Goal: Information Seeking & Learning: Learn about a topic

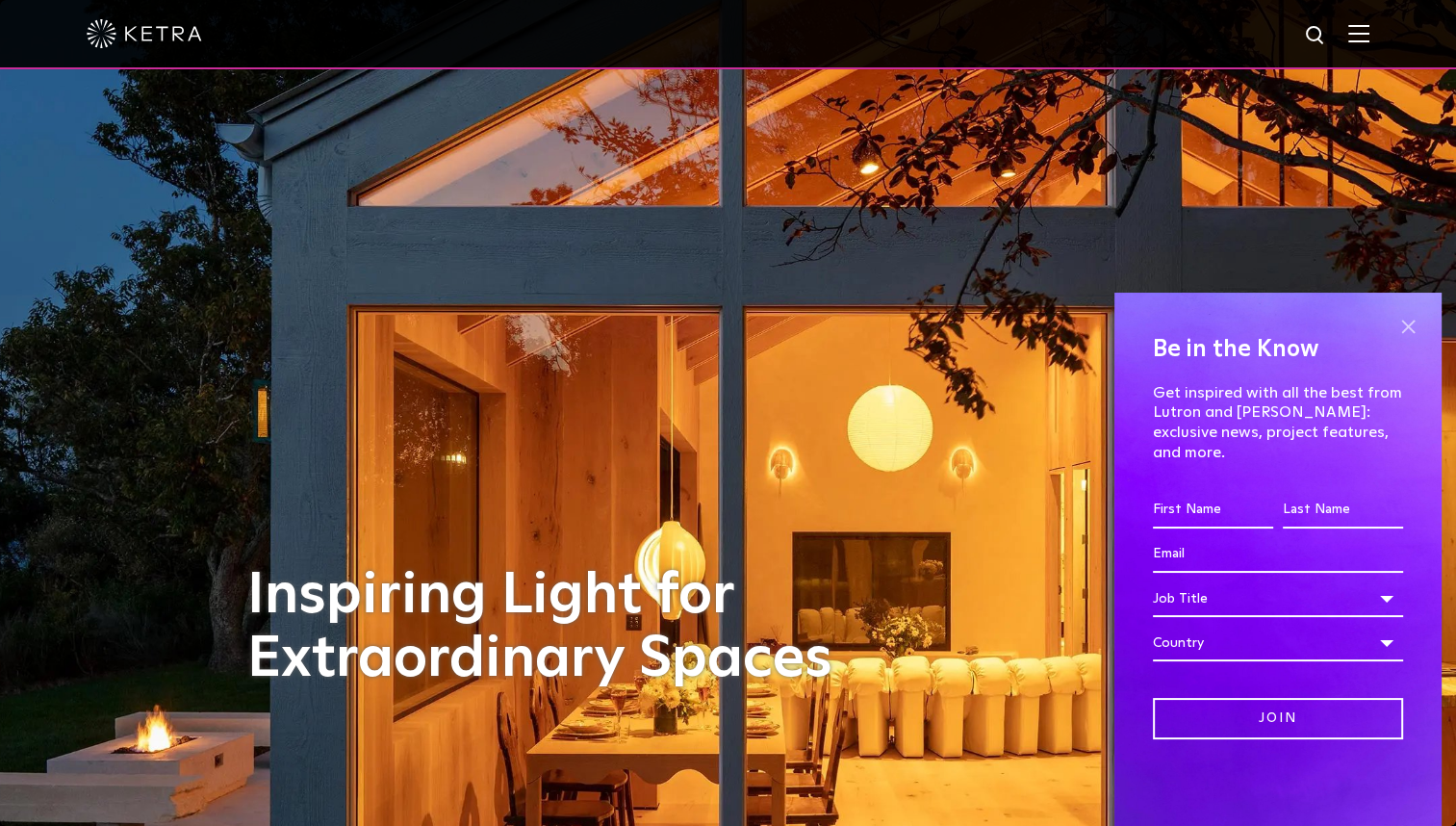
click at [1408, 341] on span at bounding box center [1408, 326] width 29 height 29
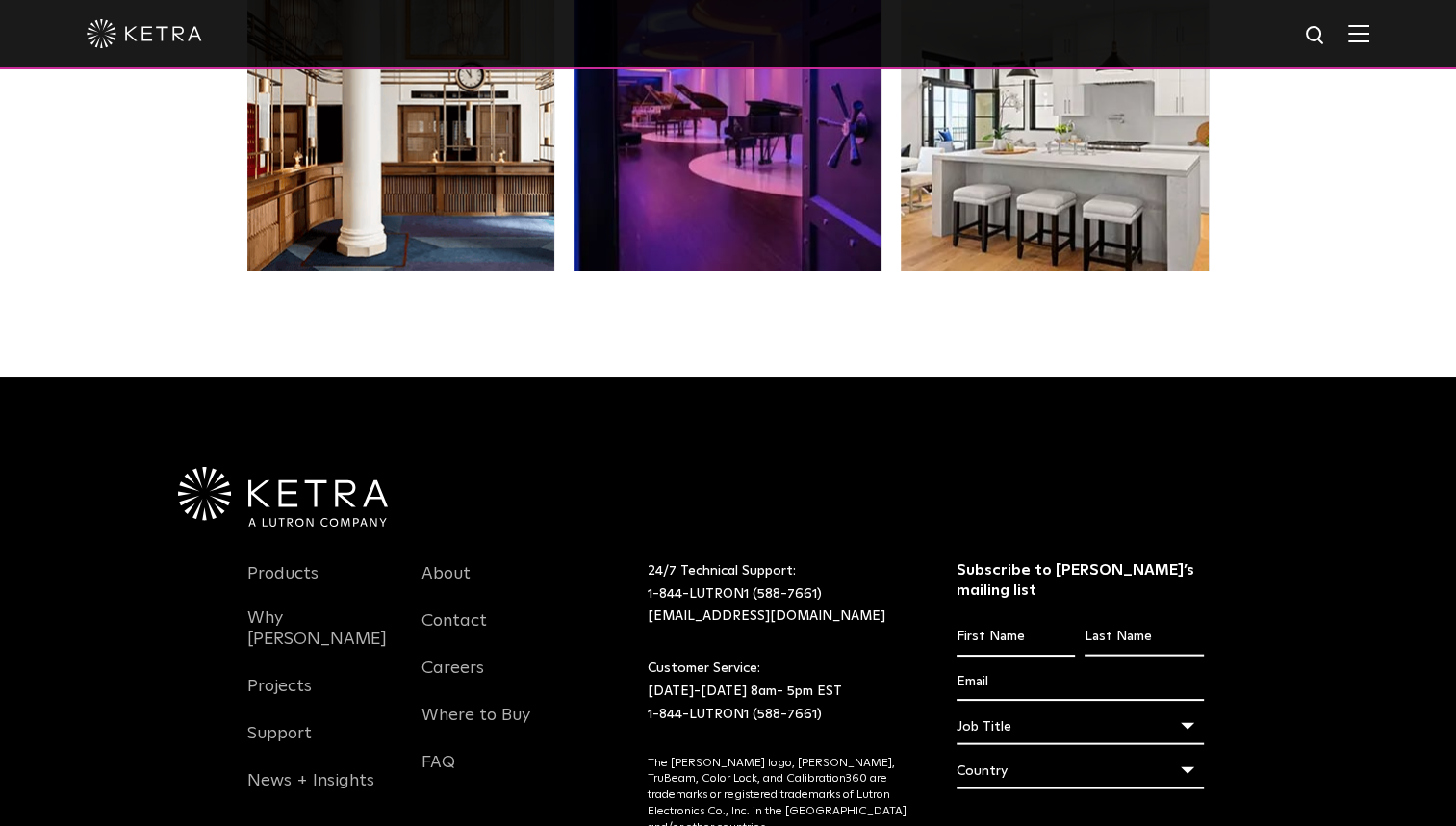
scroll to position [3934, 0]
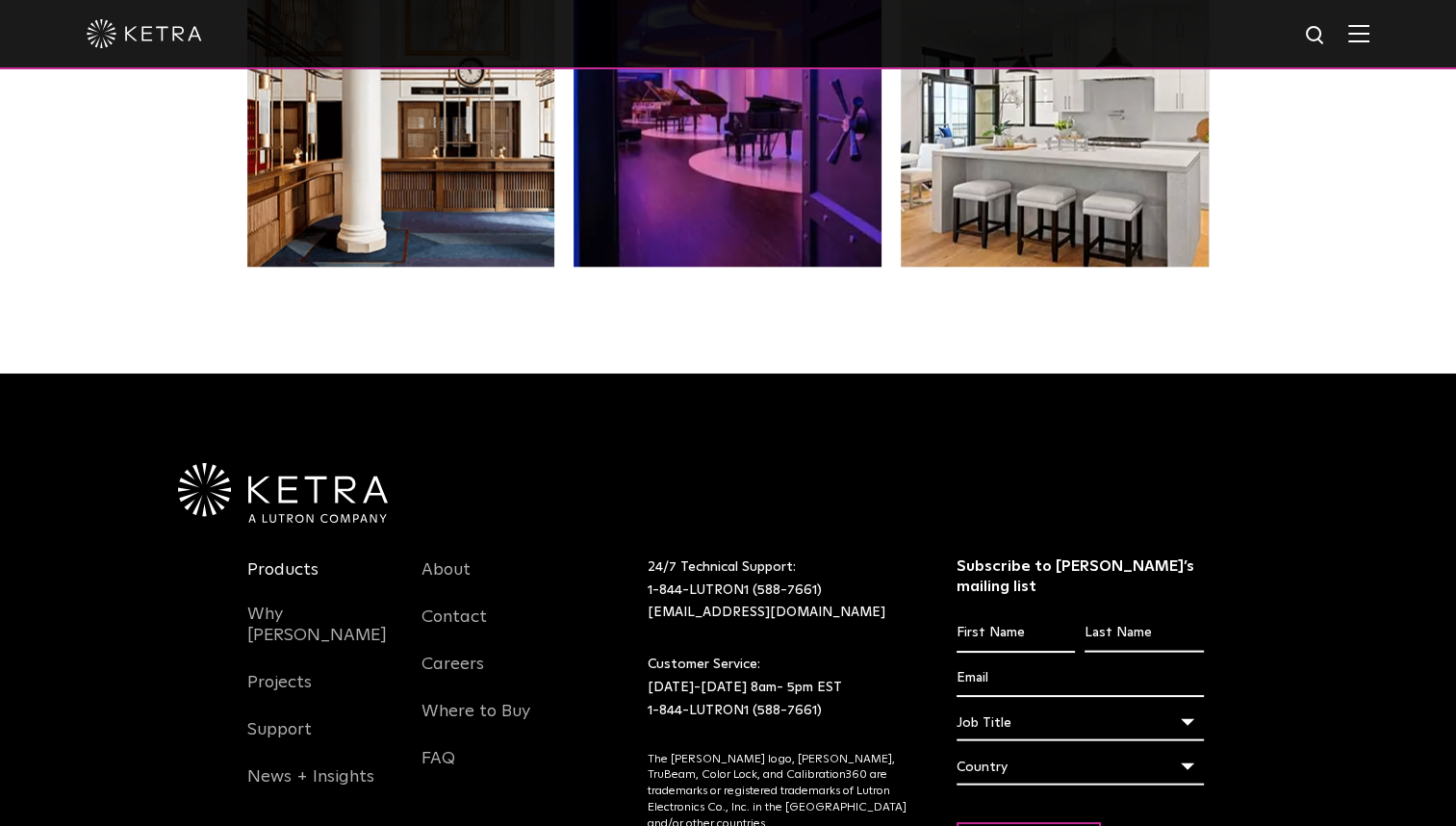
click at [279, 559] on link "Products" at bounding box center [282, 581] width 71 height 44
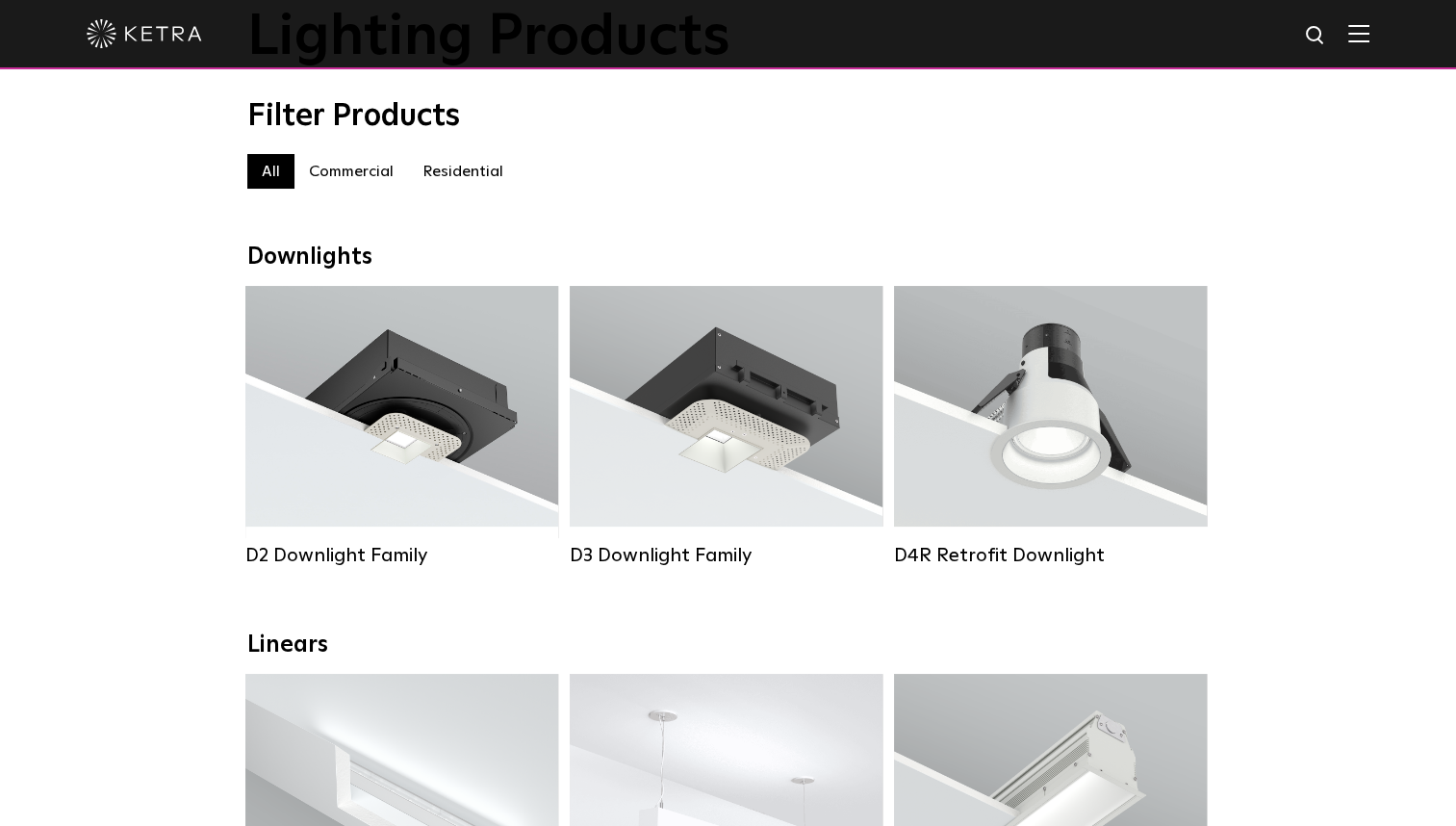
scroll to position [138, 0]
click at [1355, 185] on div "Filter Products All All Commercial Residential" at bounding box center [728, 154] width 1456 height 109
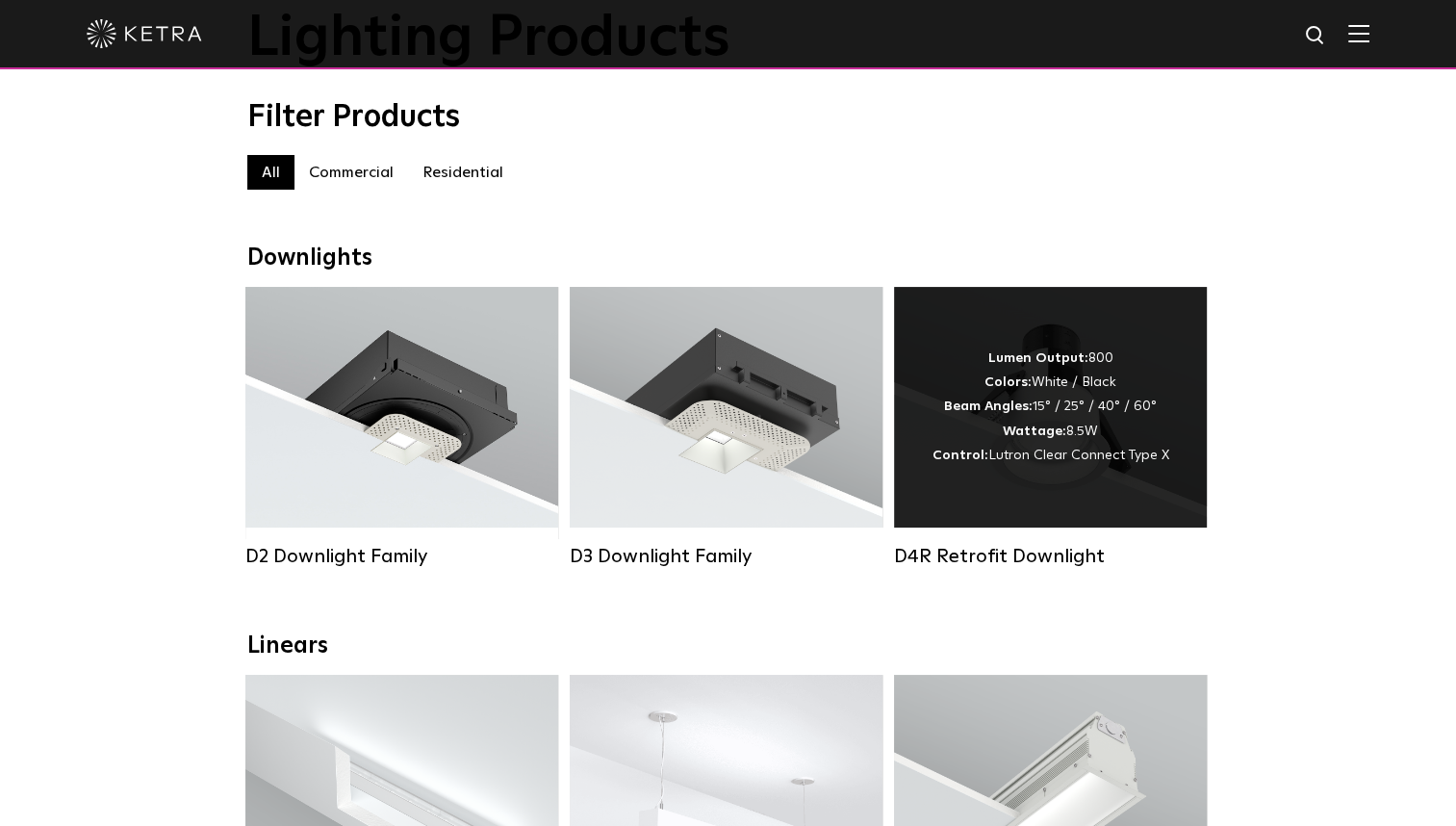
click at [979, 567] on div "D4R Retrofit Downlight" at bounding box center [1051, 557] width 312 height 23
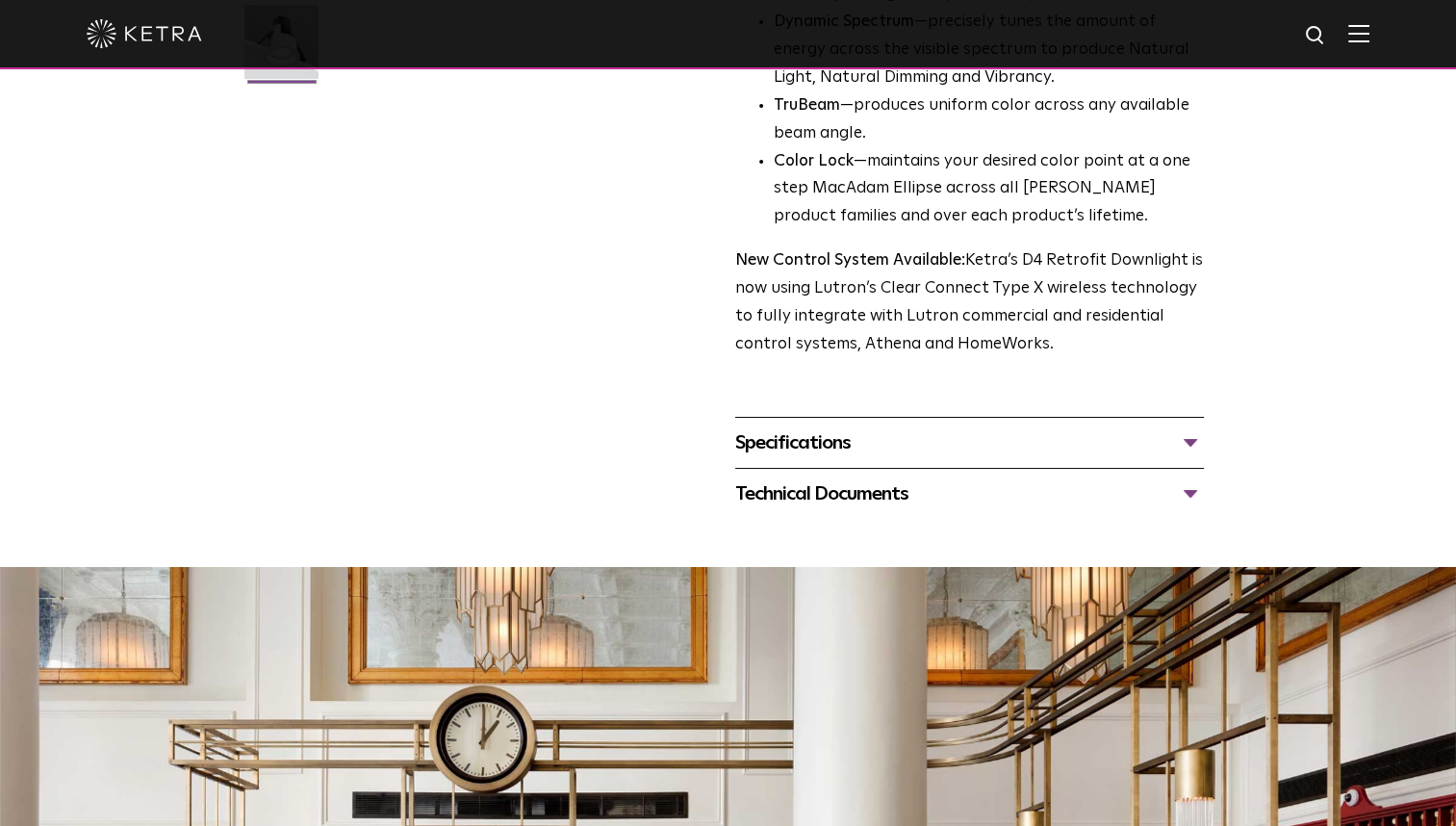
scroll to position [615, 0]
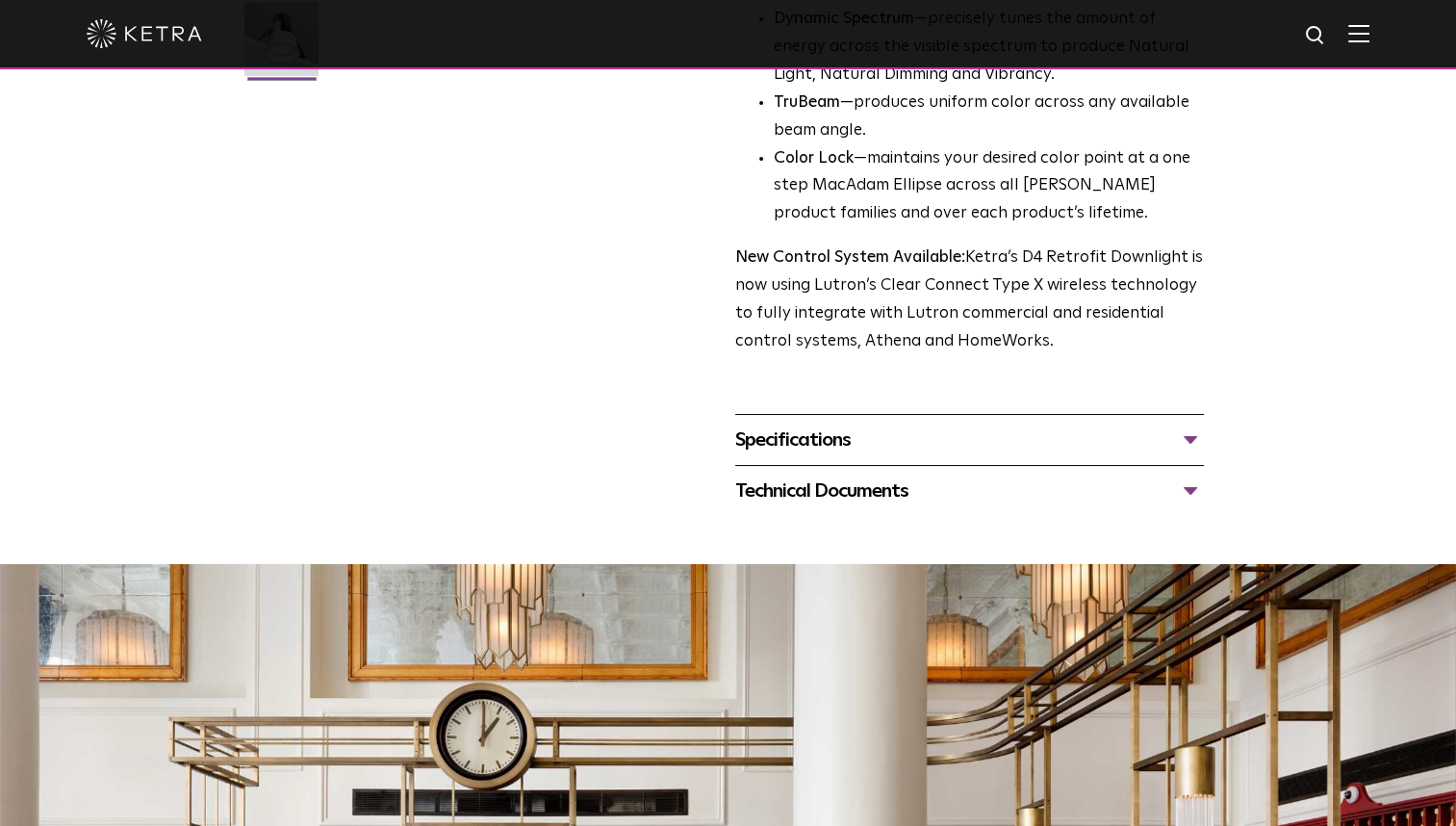
click at [1164, 428] on div "Specifications" at bounding box center [970, 440] width 469 height 31
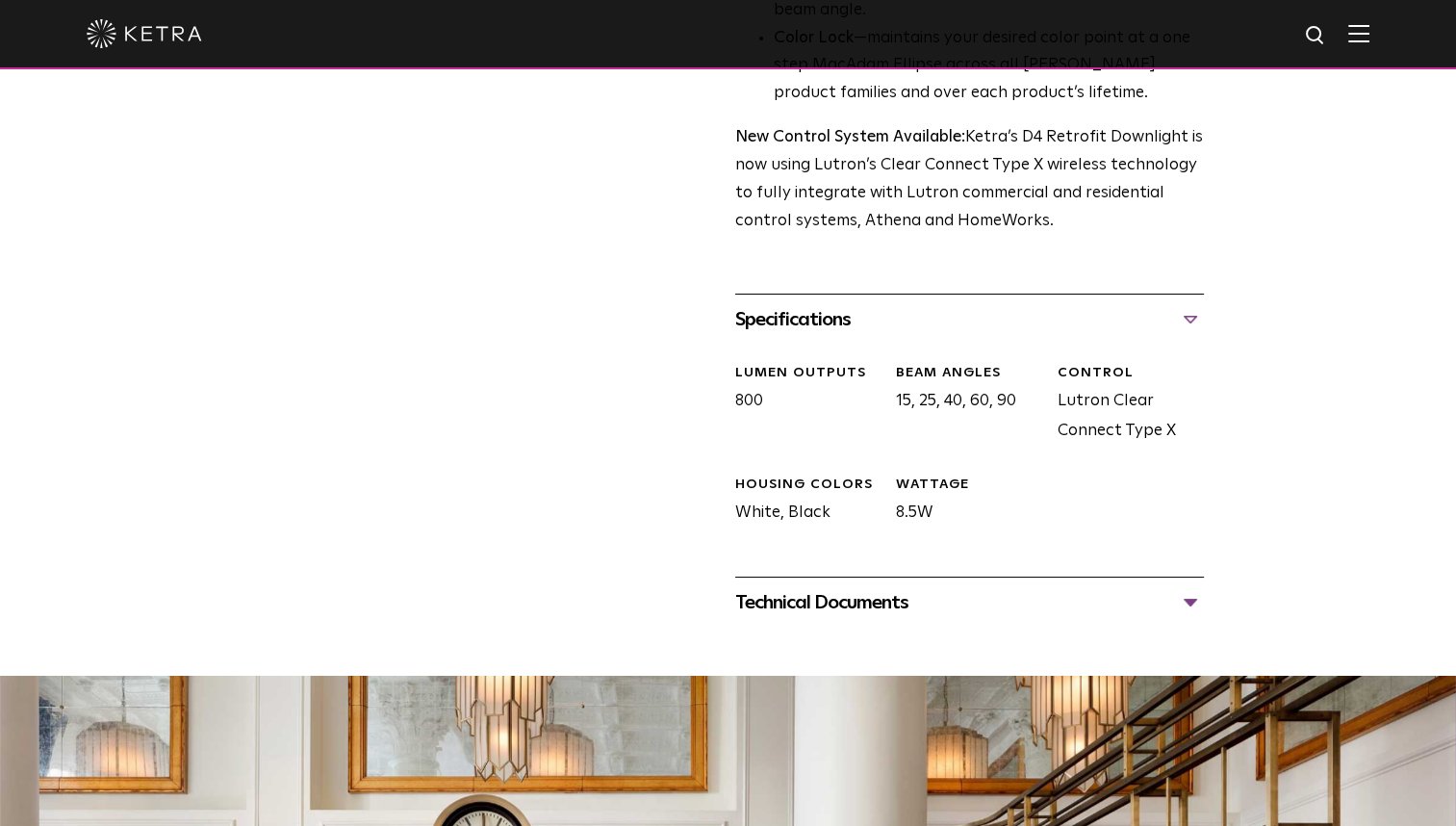
scroll to position [739, 0]
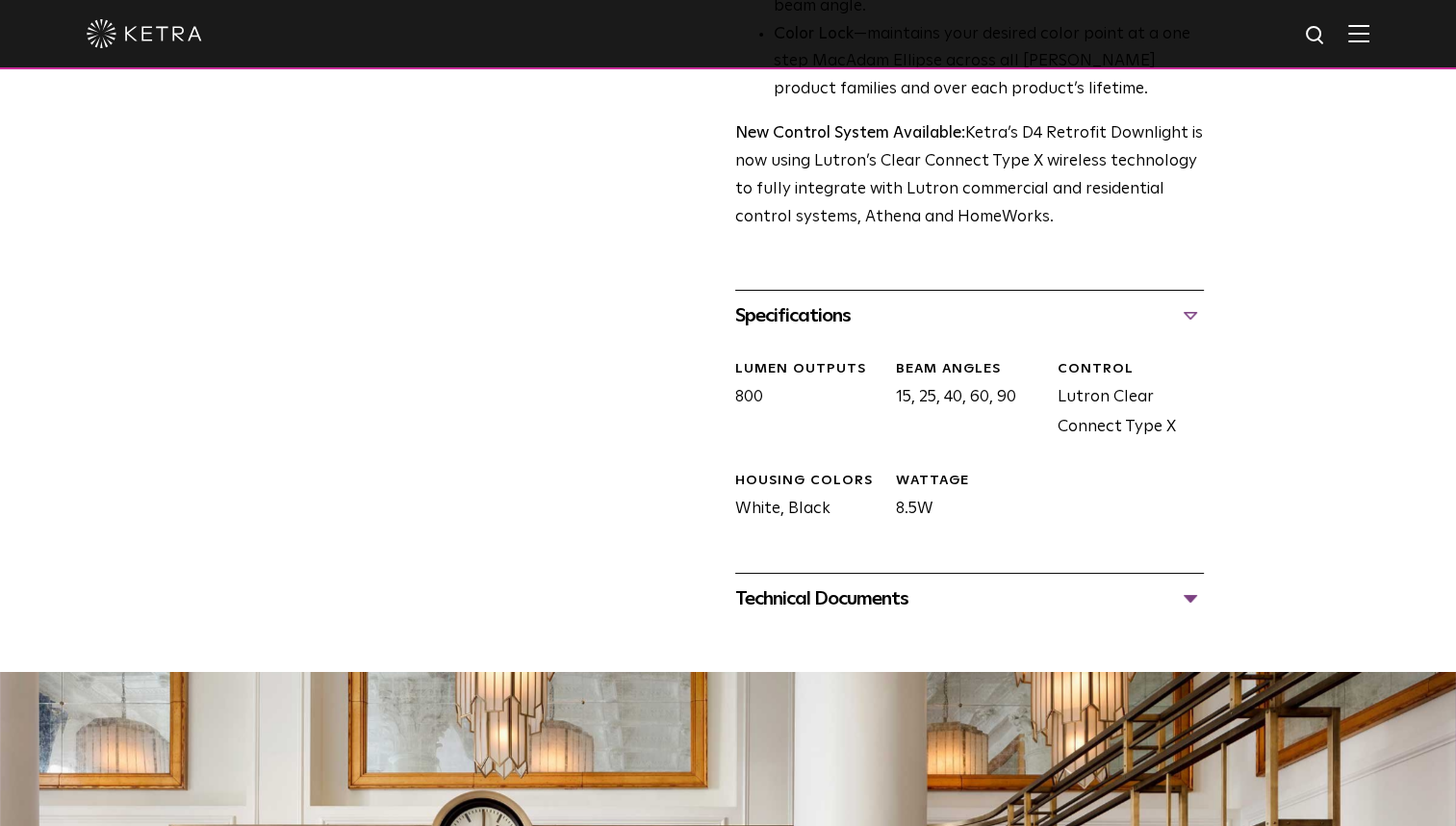
click at [1189, 614] on div "Technical Documents D4R Specification Sheet D4R Installation Guide D4R Retrofit…" at bounding box center [970, 598] width 469 height 51
click at [1191, 596] on div "Technical Documents" at bounding box center [970, 599] width 469 height 31
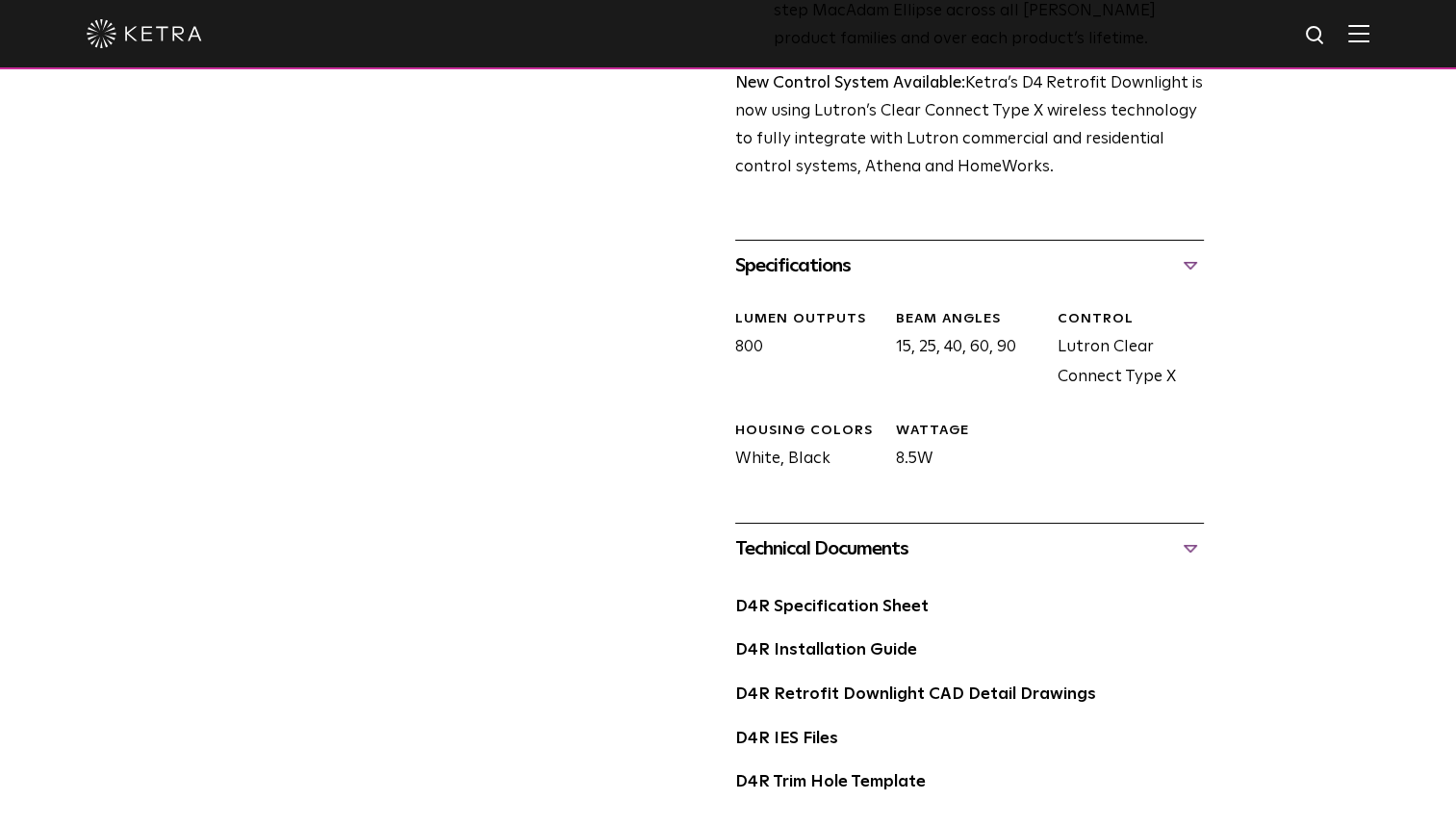
scroll to position [801, 0]
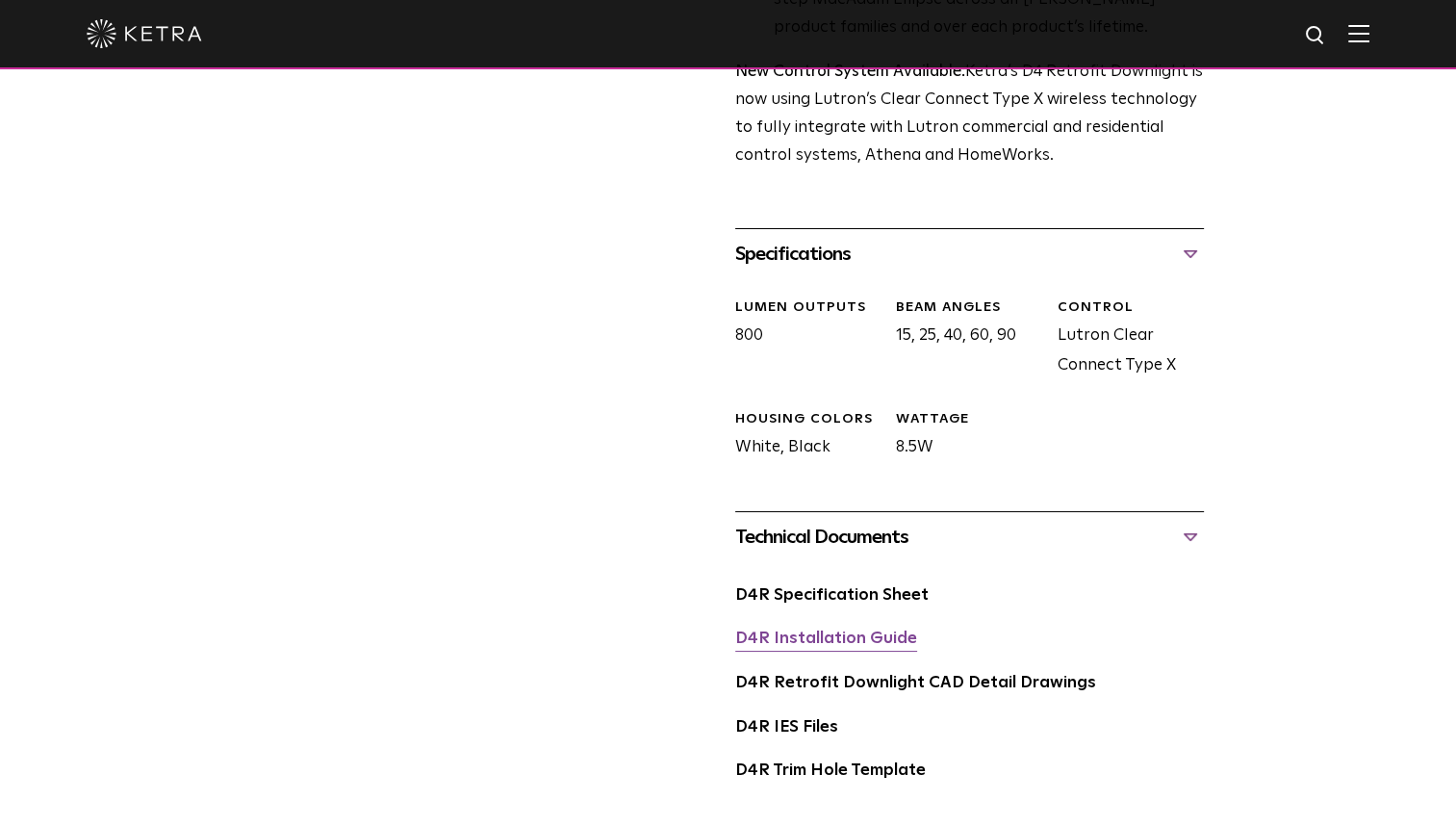
click at [872, 632] on link "D4R Installation Guide" at bounding box center [826, 639] width 182 height 17
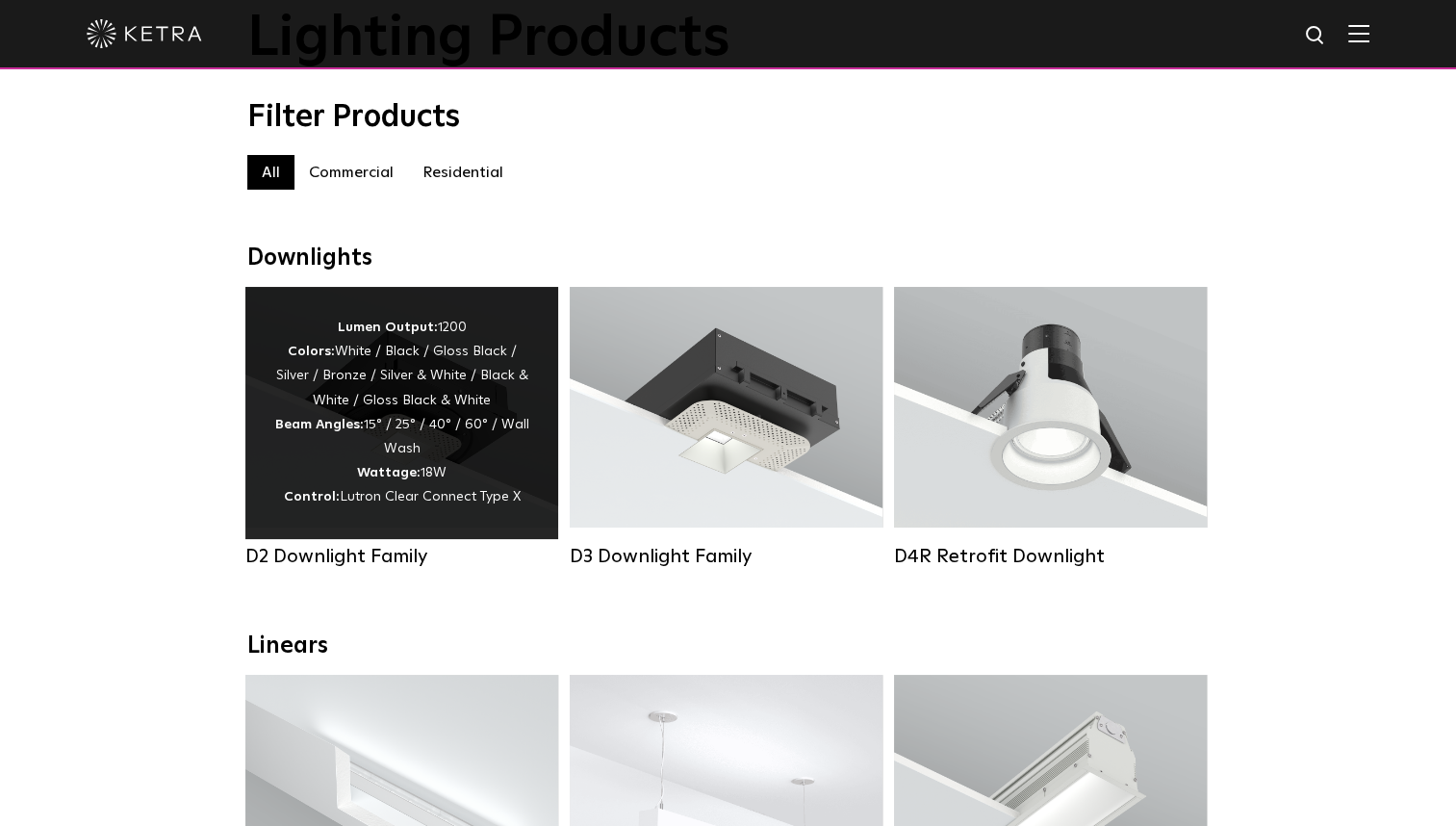
click at [369, 464] on div "Lumen Output: 1200 Colors: White / Black / Gloss Black / Silver / Bronze / Silv…" at bounding box center [401, 412] width 255 height 194
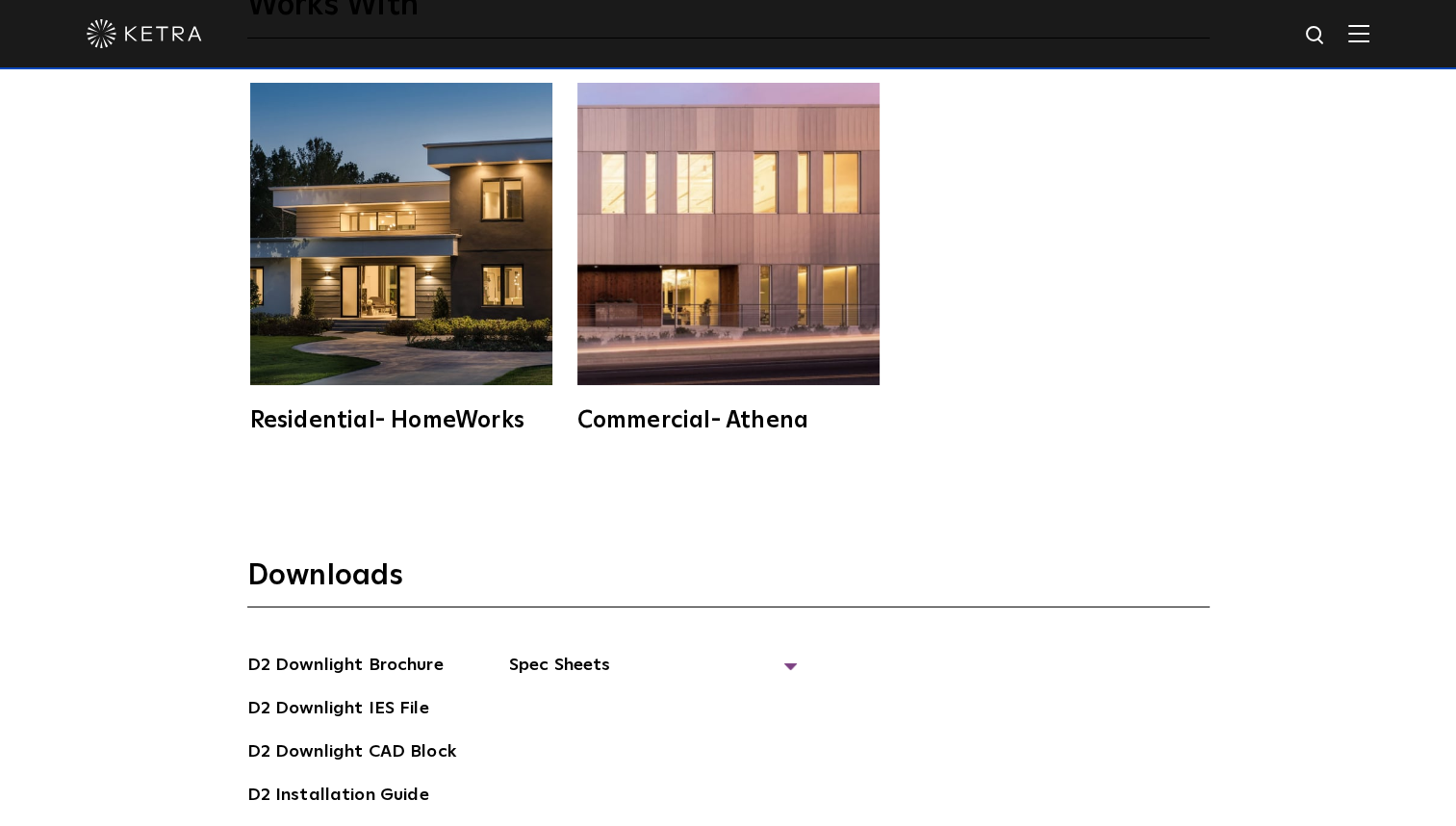
scroll to position [4952, 0]
